Goal: Find specific page/section: Find specific page/section

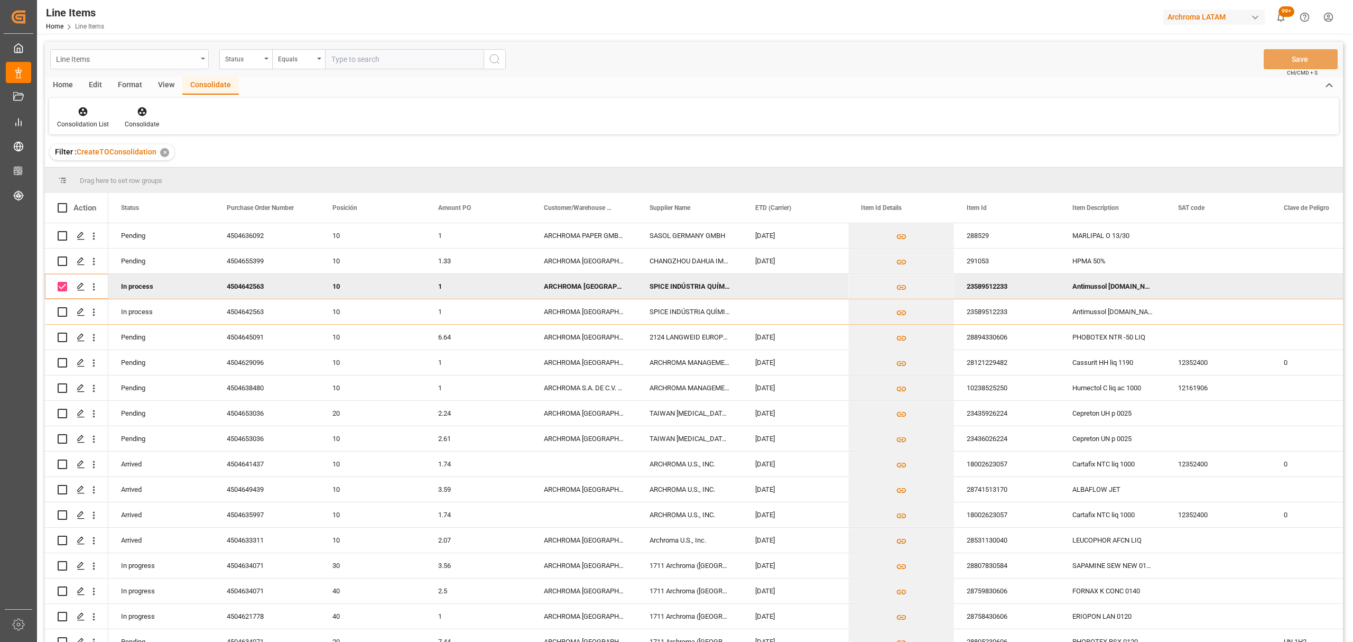
click at [135, 64] on div "Line Items" at bounding box center [126, 58] width 141 height 13
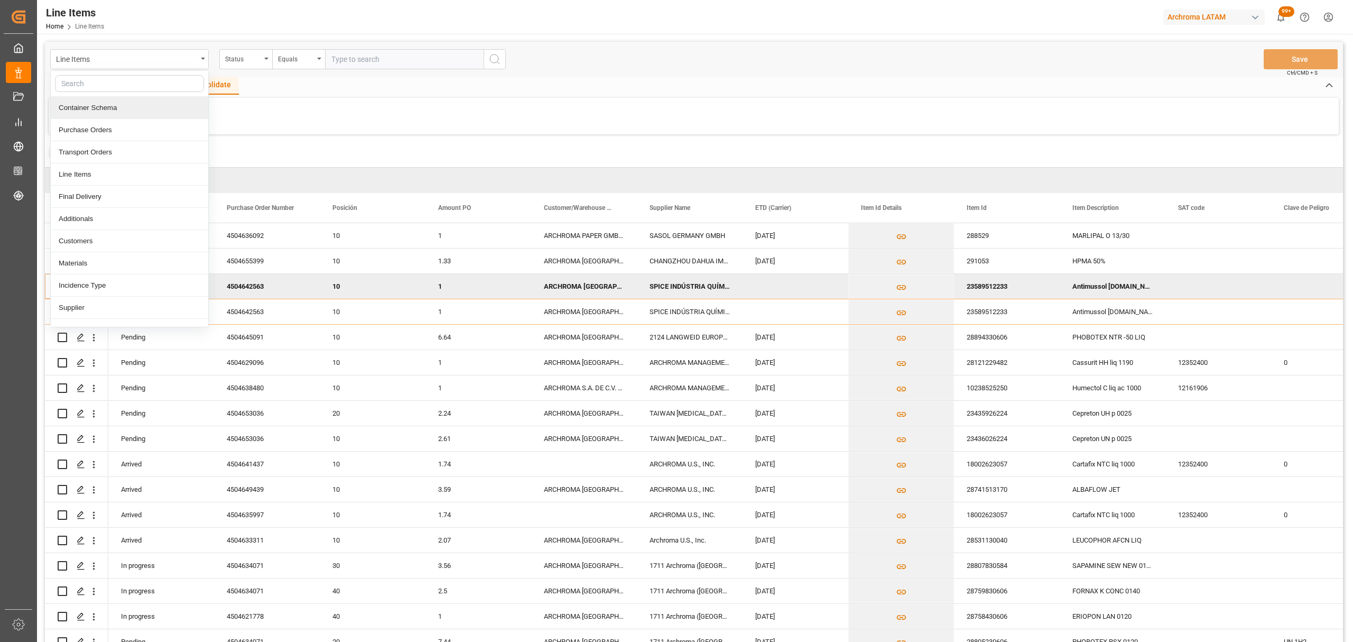
click at [117, 103] on div "Container Schema" at bounding box center [130, 108] width 158 height 22
